Goal: Complete application form: Complete application form

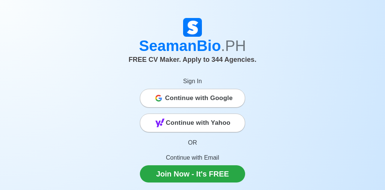
click at [219, 101] on span "Continue with Google" at bounding box center [199, 98] width 68 height 15
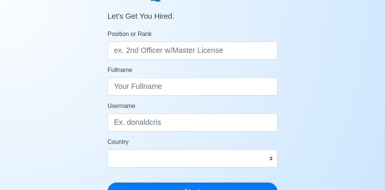
scroll to position [78, 0]
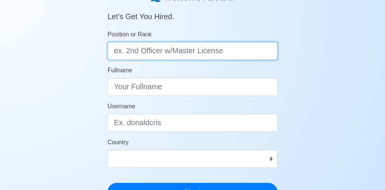
click at [232, 50] on input "Position or Rank" at bounding box center [192, 51] width 170 height 18
type input "Master"
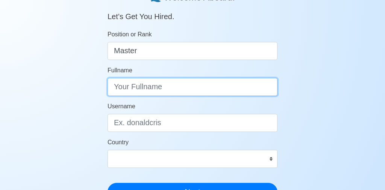
click at [164, 86] on input "Fullname" at bounding box center [192, 87] width 170 height 18
type input "R"
type input "Aki Aquino"
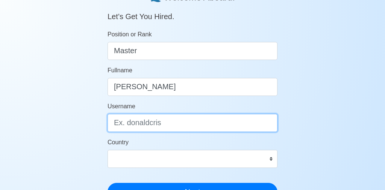
click at [199, 125] on input "Username" at bounding box center [192, 123] width 170 height 18
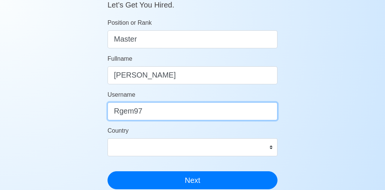
scroll to position [91, 0]
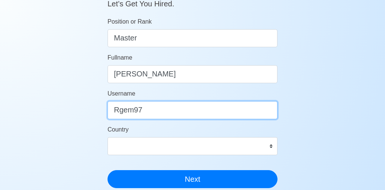
type input "Rgem97"
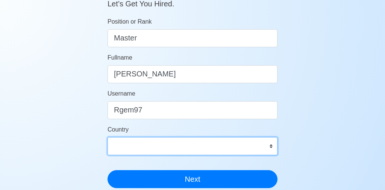
click at [200, 153] on select "Afghanistan Åland Islands Albania Algeria American Samoa Andorra Angola Anguill…" at bounding box center [192, 146] width 170 height 18
click at [180, 151] on select "Afghanistan Åland Islands Albania Algeria American Samoa Andorra Angola Anguill…" at bounding box center [192, 146] width 170 height 18
click at [161, 147] on select "Afghanistan Åland Islands Albania Algeria American Samoa Andorra Angola Anguill…" at bounding box center [192, 146] width 170 height 18
select select "PH"
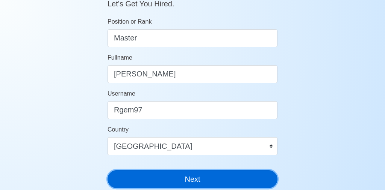
click at [206, 177] on button "Next" at bounding box center [192, 180] width 170 height 18
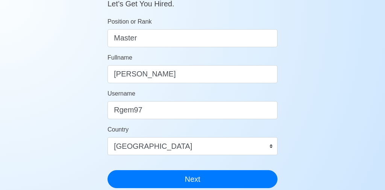
scroll to position [9, 0]
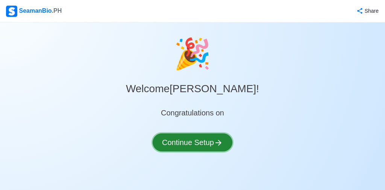
click at [207, 140] on button "Continue Setup" at bounding box center [193, 143] width 80 height 18
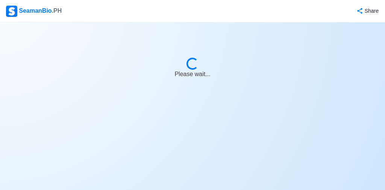
select select "Visible for Hiring"
select select "PH"
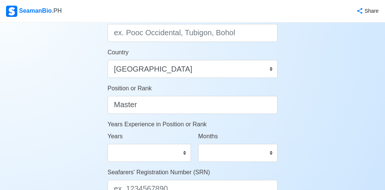
scroll to position [329, 0]
